Goal: Task Accomplishment & Management: Use online tool/utility

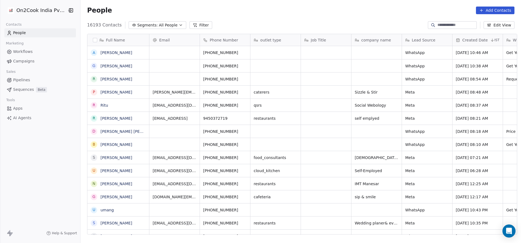
scroll to position [208, 437]
click at [194, 24] on button "Filter" at bounding box center [201, 25] width 23 height 8
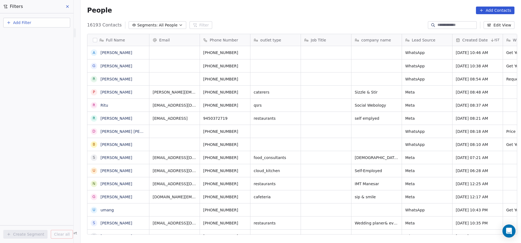
click at [49, 20] on button "Add Filter" at bounding box center [36, 23] width 67 height 10
click at [39, 36] on span "Contact properties" at bounding box center [27, 36] width 36 height 6
type input "***"
click at [34, 55] on div "Assignee" at bounding box center [36, 54] width 55 height 5
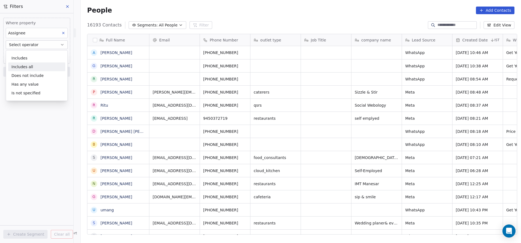
click at [34, 63] on div "Includes all" at bounding box center [36, 67] width 57 height 9
click at [34, 63] on button "Add filter to this group" at bounding box center [30, 66] width 49 height 8
click at [33, 54] on html "On2Cook India Pvt. Ltd. Contacts People Marketing Workflows Campaigns Sales Pip…" at bounding box center [260, 121] width 521 height 243
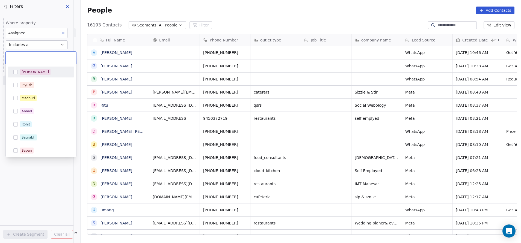
click at [33, 54] on body "On2Cook India Pvt. Ltd. Contacts People Marketing Workflows Campaigns Sales Pip…" at bounding box center [260, 121] width 521 height 243
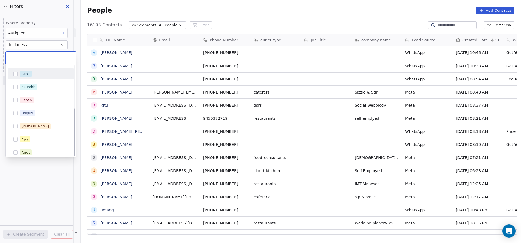
scroll to position [80, 0]
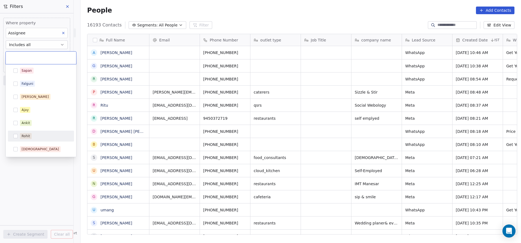
click at [28, 134] on div "Rohit" at bounding box center [26, 136] width 8 height 5
click at [39, 180] on html "On2Cook India Pvt. Ltd. Contacts People Marketing Workflows Campaigns Sales Pip…" at bounding box center [260, 121] width 521 height 243
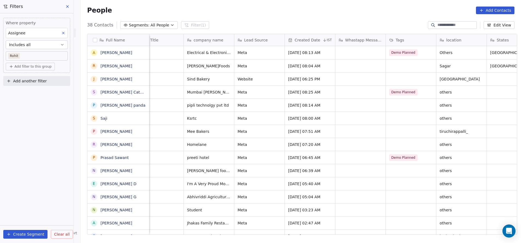
scroll to position [0, 0]
